Goal: Task Accomplishment & Management: Use online tool/utility

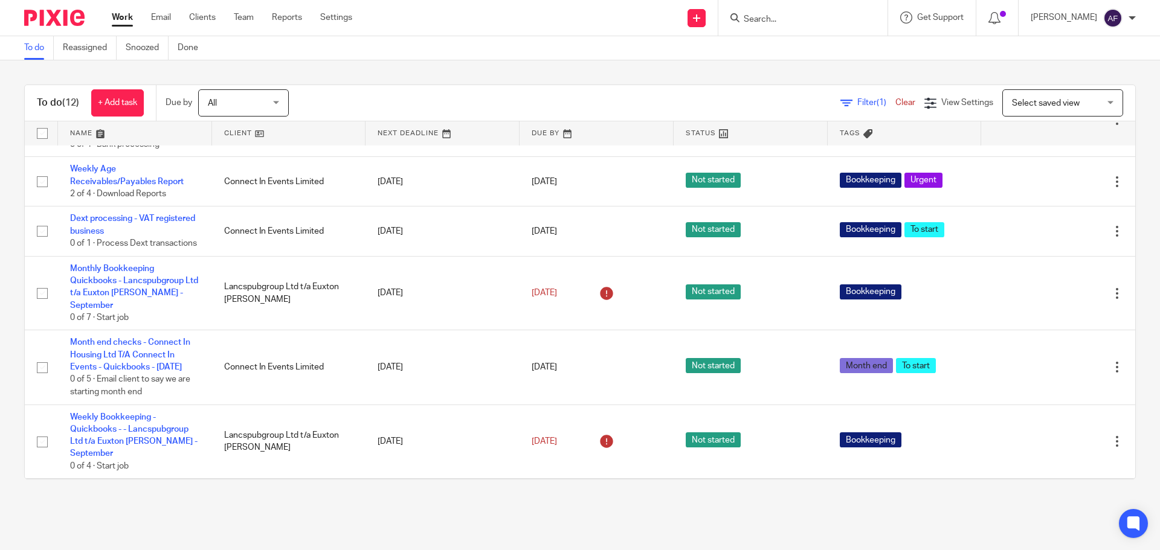
scroll to position [302, 0]
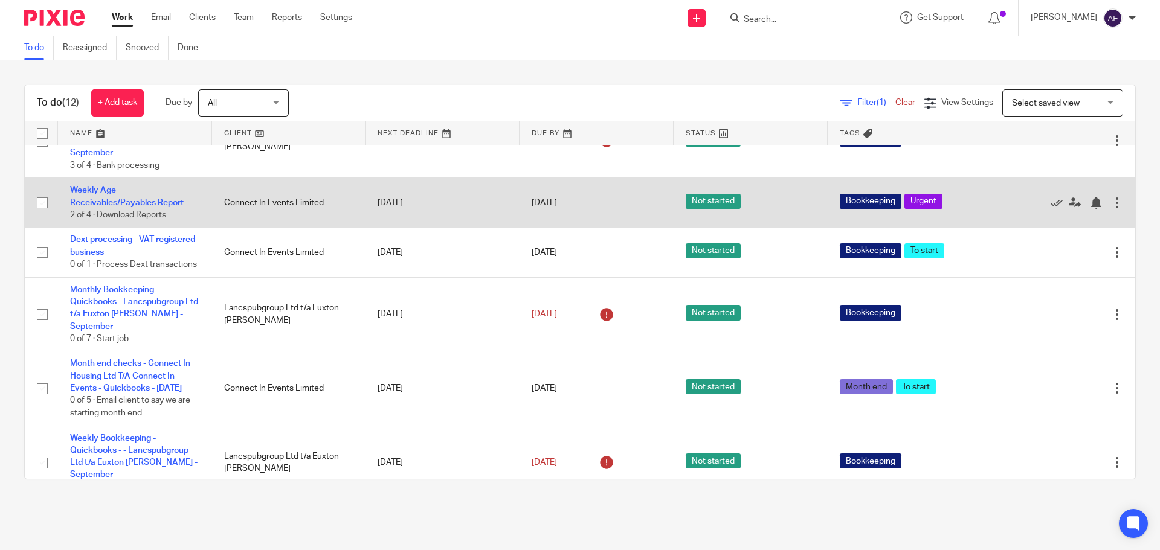
click at [111, 214] on td "Weekly Age Receivables/Payables Report 2 of 4 · Download Reports" at bounding box center [135, 203] width 154 height 50
click at [98, 216] on td "Weekly Age Receivables/Payables Report 2 of 4 · Download Reports" at bounding box center [135, 203] width 154 height 50
click at [103, 207] on link "Weekly Age Receivables/Payables Report" at bounding box center [127, 196] width 114 height 21
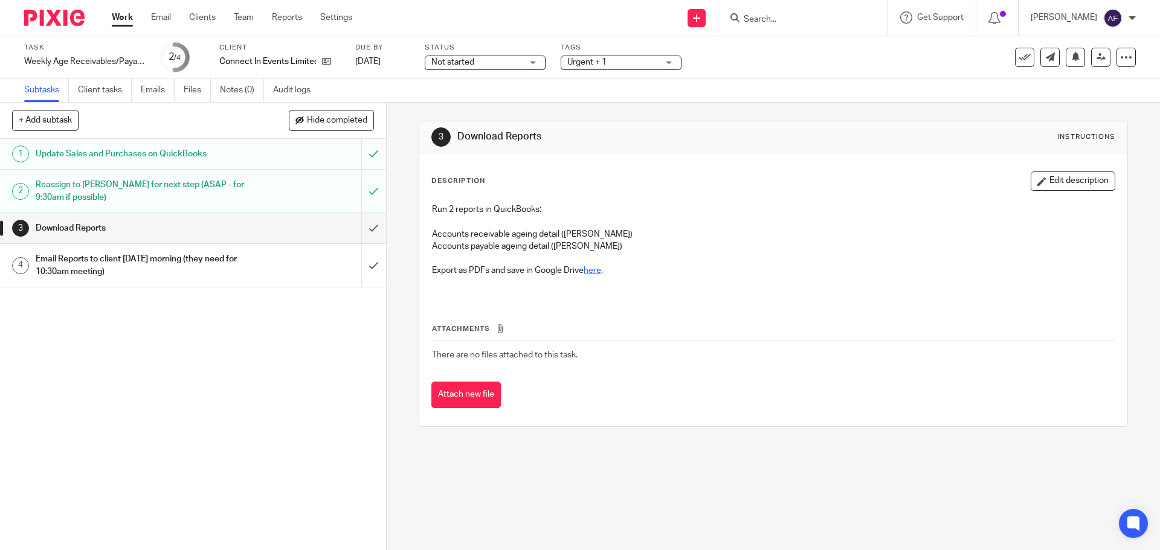
click at [596, 274] on link "here" at bounding box center [592, 270] width 18 height 8
click at [364, 227] on input "submit" at bounding box center [193, 228] width 386 height 30
click at [364, 261] on input "submit" at bounding box center [193, 265] width 386 height 43
